Goal: Navigation & Orientation: Find specific page/section

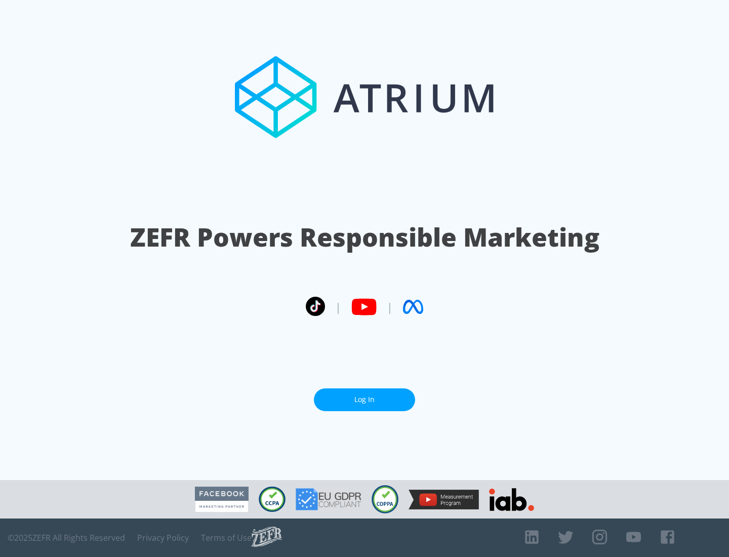
click at [365, 400] on link "Log In" at bounding box center [364, 399] width 101 height 23
